Goal: Task Accomplishment & Management: Manage account settings

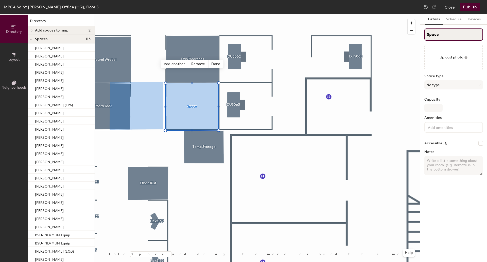
click at [438, 37] on input "Space" at bounding box center [454, 34] width 59 height 12
click at [433, 34] on input "S" at bounding box center [454, 34] width 59 height 12
click at [430, 37] on input "S" at bounding box center [454, 34] width 59 height 12
click at [428, 35] on input "S" at bounding box center [454, 34] width 59 height 12
type input "[PERSON_NAME]"
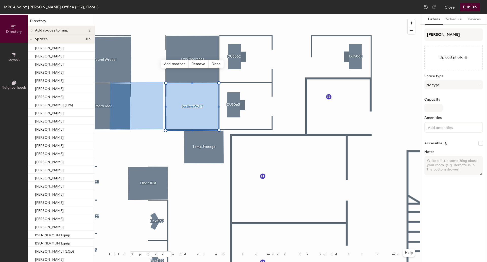
click at [466, 8] on button "Publish" at bounding box center [470, 7] width 20 height 8
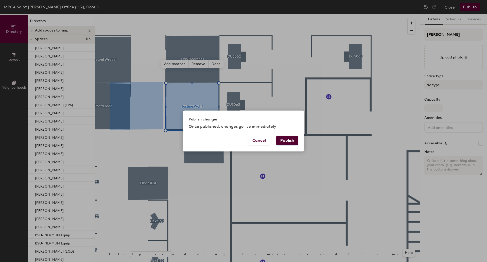
click at [284, 140] on button "Publish" at bounding box center [287, 141] width 22 height 10
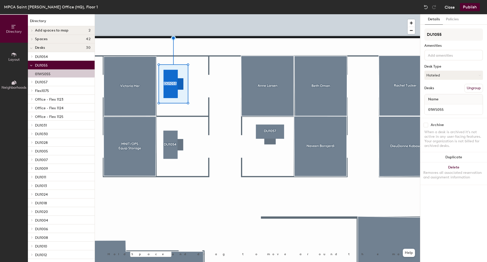
click at [450, 9] on button "Close" at bounding box center [450, 7] width 10 height 8
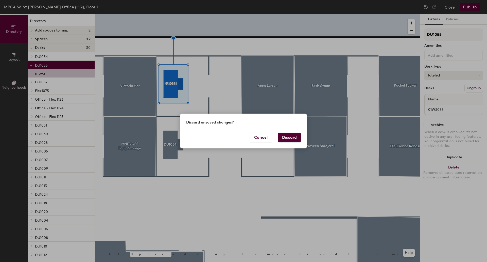
click at [287, 138] on button "Discard" at bounding box center [289, 137] width 23 height 10
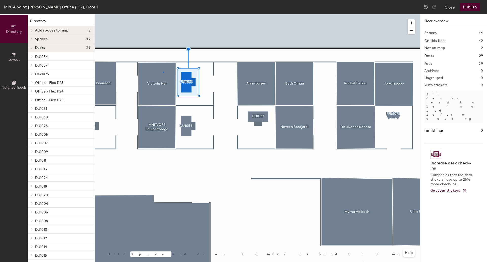
click at [163, 14] on div at bounding box center [257, 14] width 325 height 0
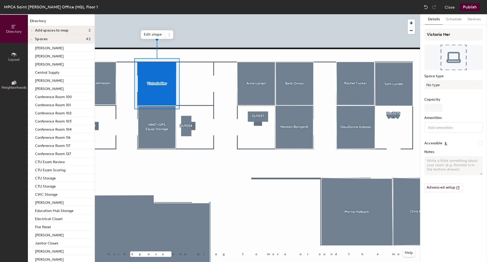
click at [195, 14] on div at bounding box center [257, 14] width 325 height 0
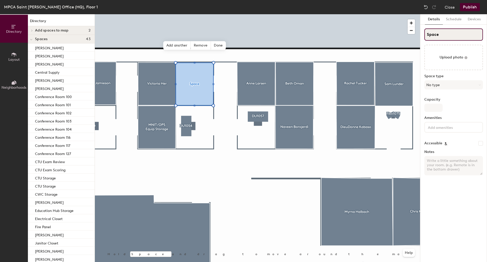
click at [432, 36] on input "Space" at bounding box center [454, 34] width 59 height 12
drag, startPoint x: 438, startPoint y: 35, endPoint x: 421, endPoint y: 38, distance: 17.0
click at [421, 38] on div "Details Schedule Devices Space Upload photo Space type No type Capacity Ameniti…" at bounding box center [454, 137] width 67 height 247
type input "Sandy Simbeck"
click at [421, 41] on div "Details Schedule Devices Sandy Simbeck Upload photo Space type No type Capacity…" at bounding box center [454, 137] width 67 height 247
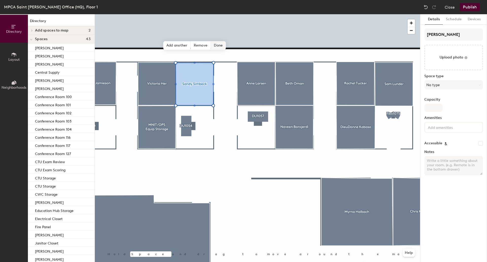
click at [215, 43] on span "Done" at bounding box center [218, 45] width 15 height 9
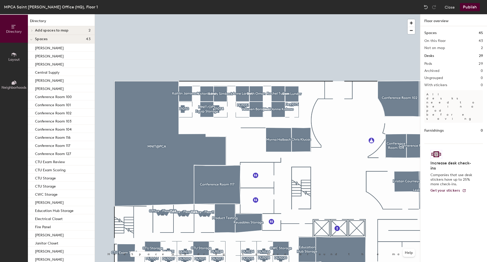
click at [469, 6] on button "Publish" at bounding box center [470, 7] width 20 height 8
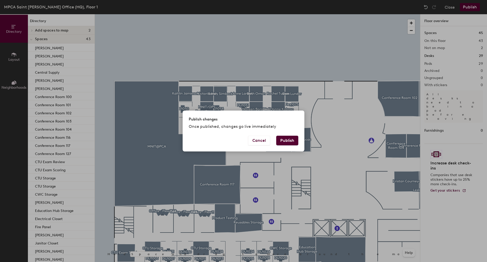
click at [288, 141] on button "Publish" at bounding box center [287, 141] width 22 height 10
